Goal: Information Seeking & Learning: Compare options

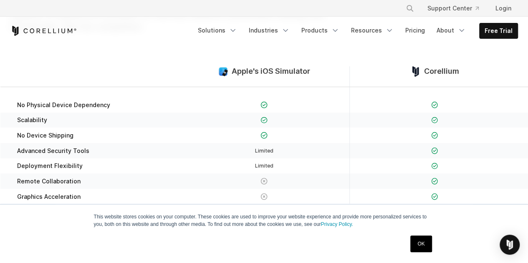
scroll to position [106, 0]
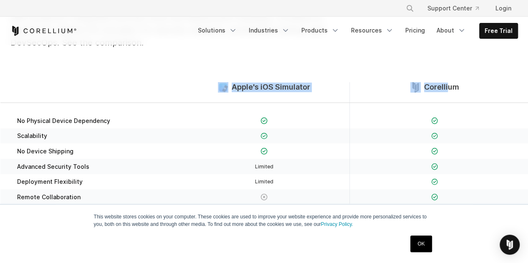
drag, startPoint x: 209, startPoint y: 87, endPoint x: 447, endPoint y: 96, distance: 238.4
click at [447, 96] on div "Apple's iOS Simulator Corellium" at bounding box center [263, 92] width 527 height 20
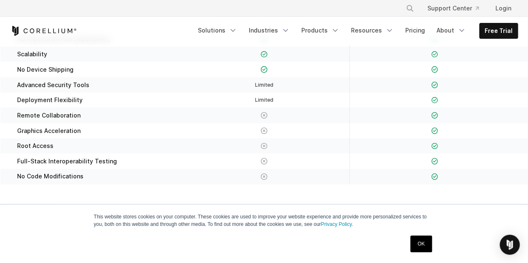
scroll to position [0, 0]
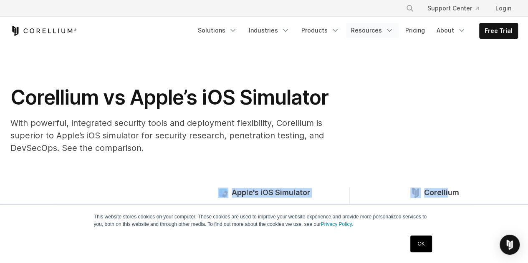
click at [379, 31] on link "Resources" at bounding box center [372, 30] width 53 height 15
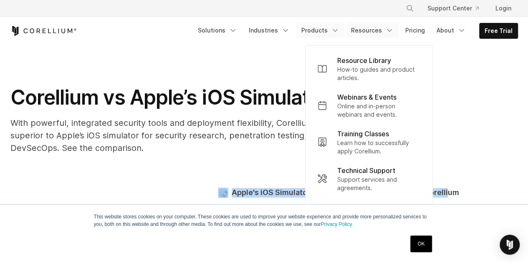
click at [317, 30] on link "Products" at bounding box center [320, 30] width 48 height 15
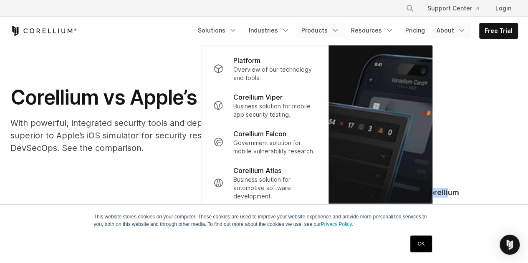
click at [452, 30] on link "About" at bounding box center [450, 30] width 39 height 15
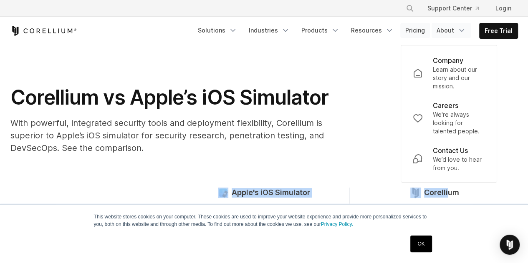
click at [412, 33] on link "Pricing" at bounding box center [415, 30] width 30 height 15
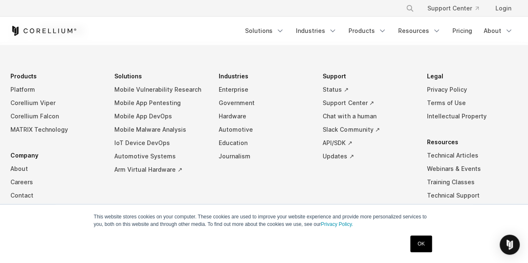
scroll to position [1511, 0]
